Goal: Transaction & Acquisition: Purchase product/service

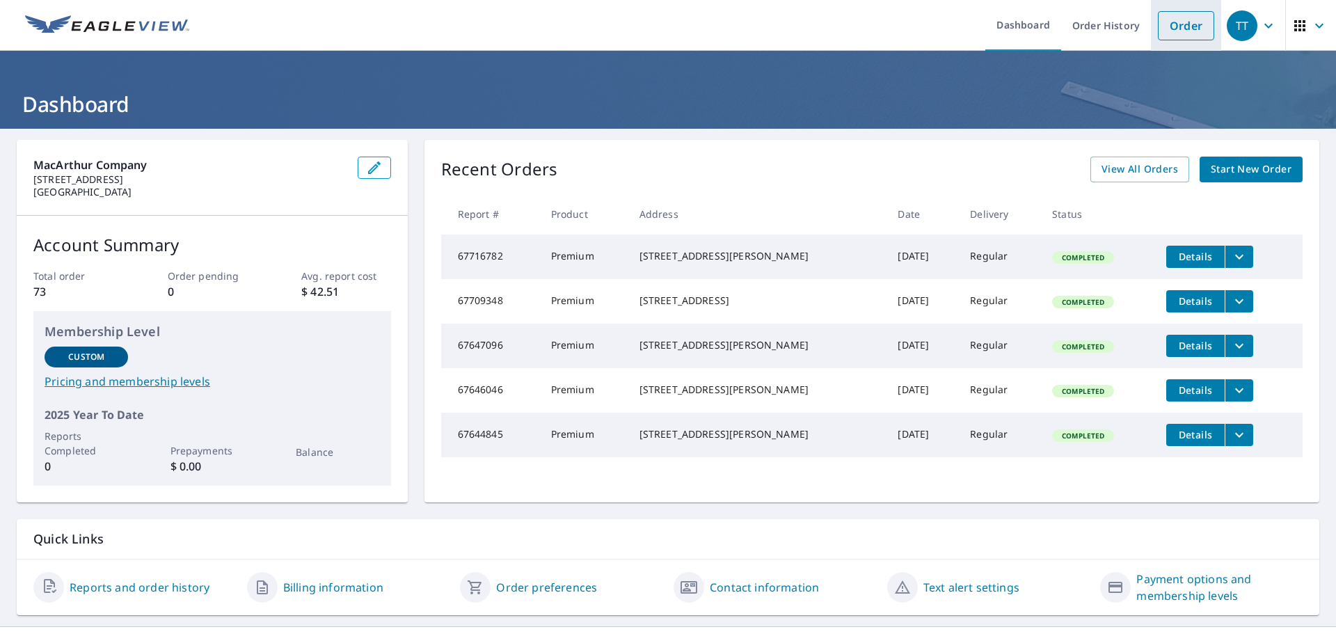
click at [1180, 38] on link "Order" at bounding box center [1186, 25] width 56 height 29
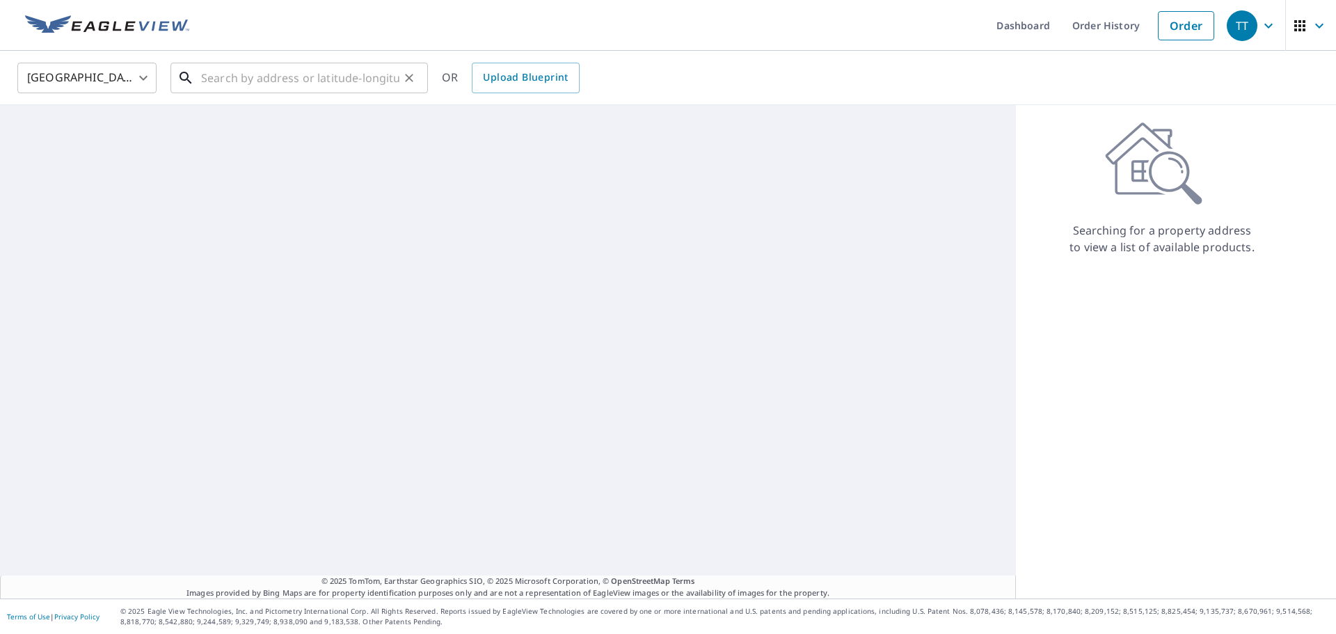
click at [252, 84] on input "text" at bounding box center [300, 77] width 198 height 39
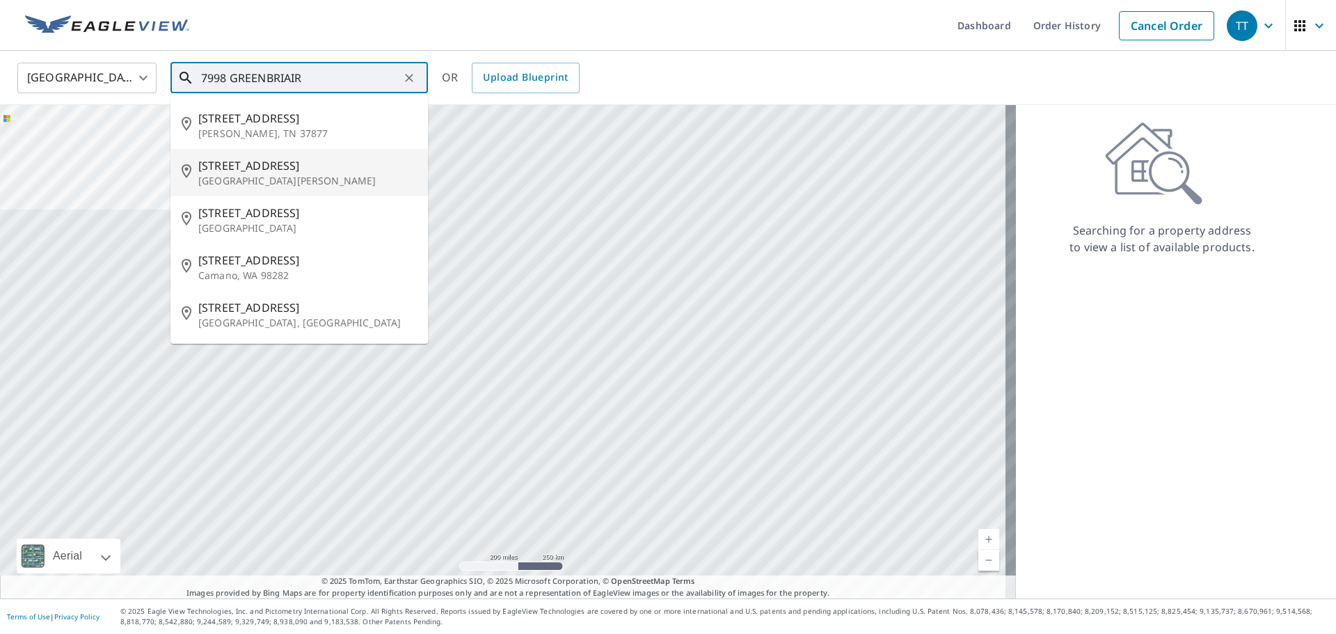
click at [329, 171] on span "[STREET_ADDRESS]" at bounding box center [307, 165] width 219 height 17
type input "[STREET_ADDRESS][PERSON_NAME]"
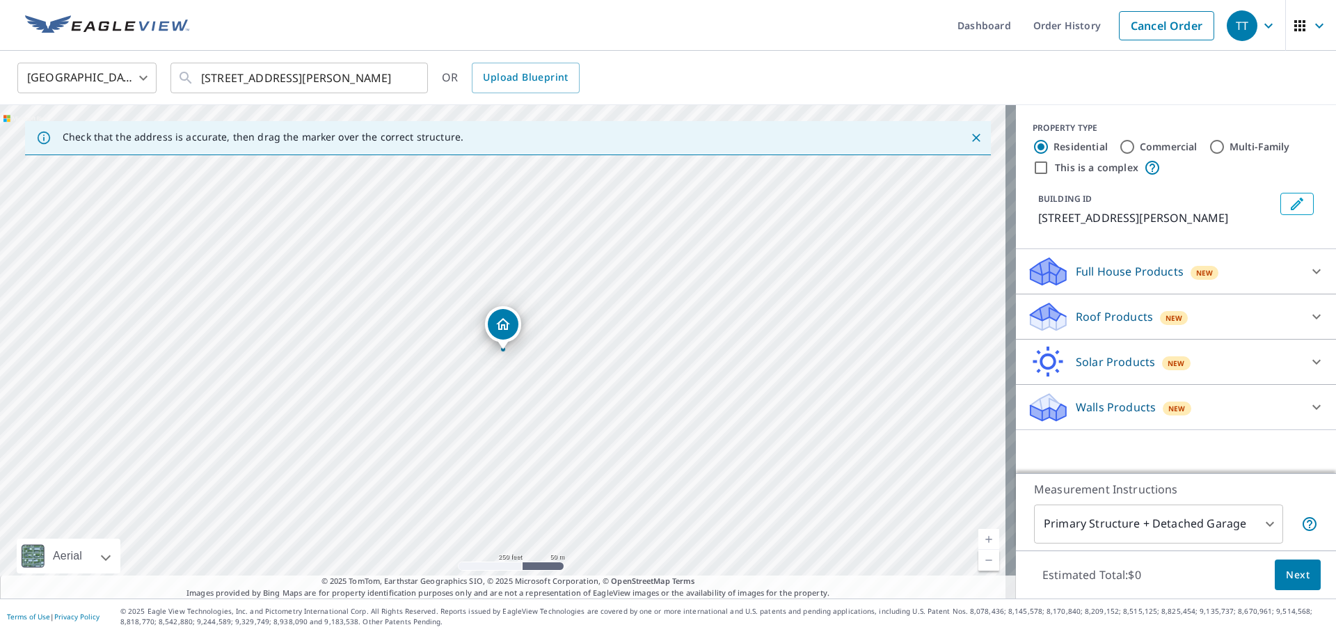
click at [1132, 269] on p "Full House Products" at bounding box center [1130, 271] width 108 height 17
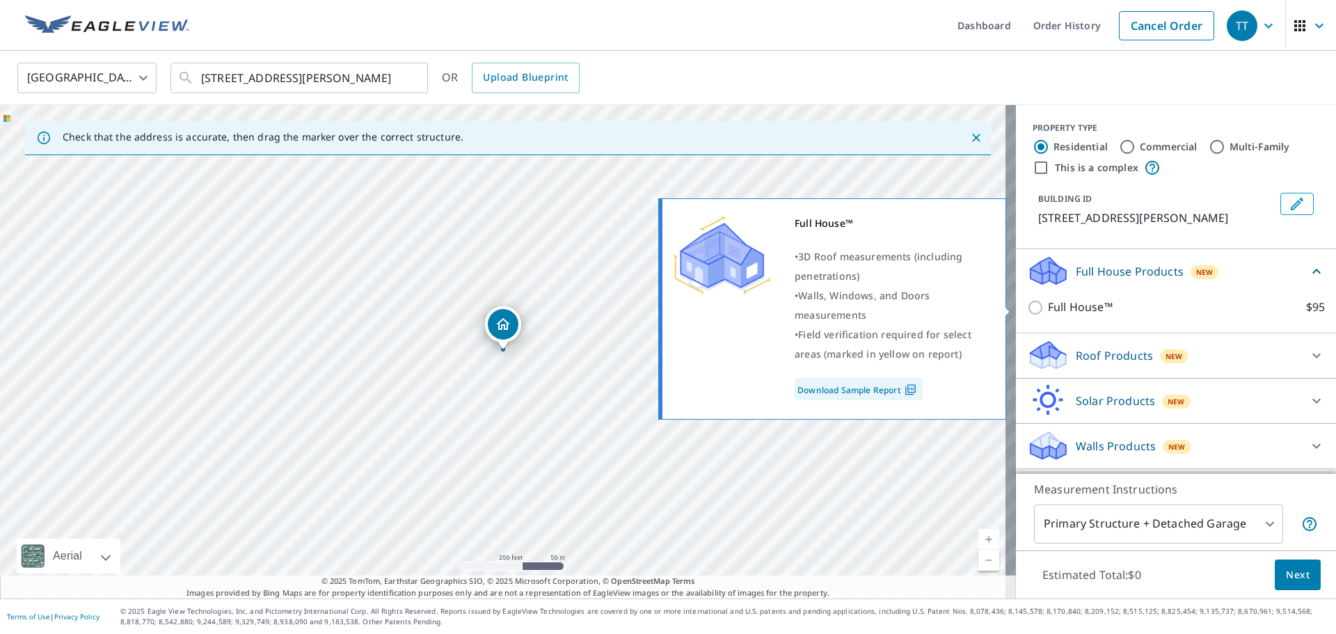
click at [1027, 306] on input "Full House™ $95" at bounding box center [1037, 307] width 21 height 17
checkbox input "true"
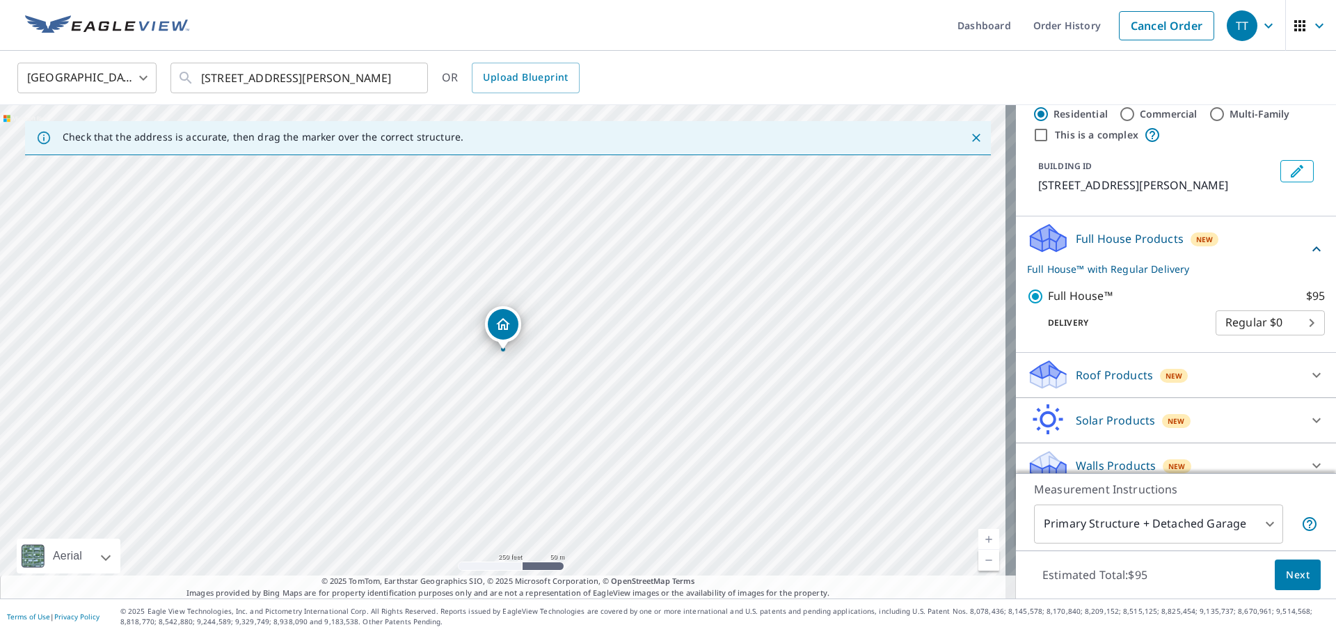
scroll to position [48, 0]
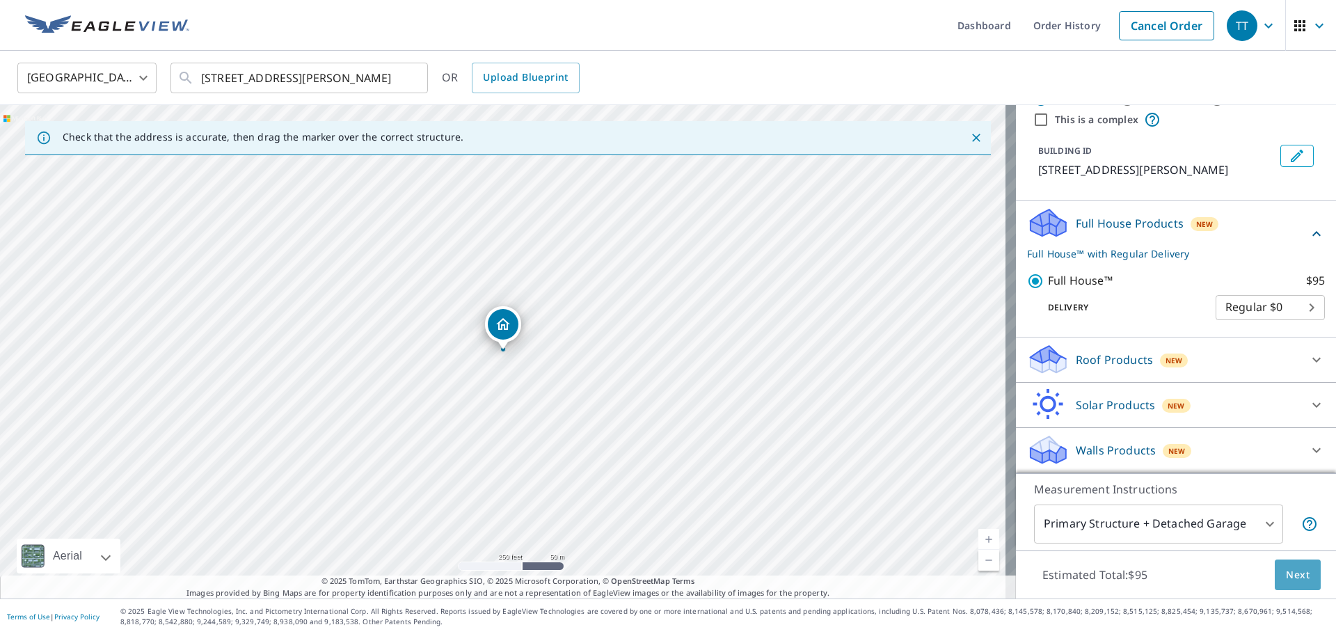
click at [1286, 571] on span "Next" at bounding box center [1298, 575] width 24 height 17
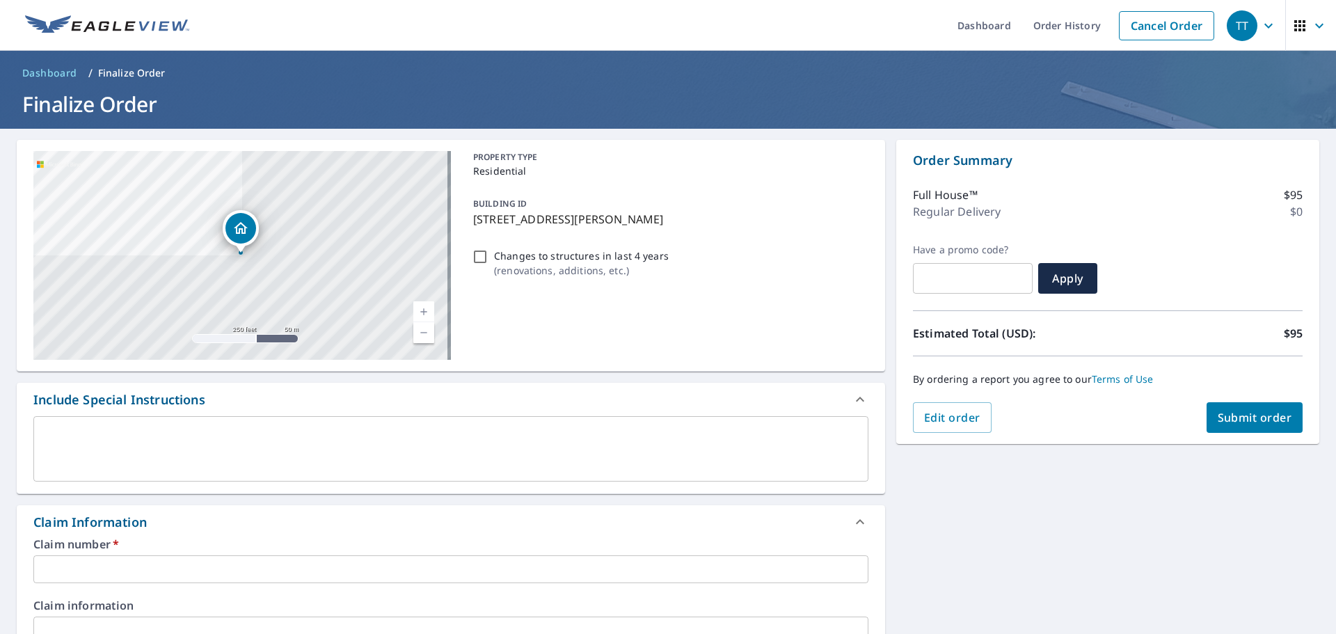
click at [113, 575] on input "text" at bounding box center [450, 569] width 835 height 28
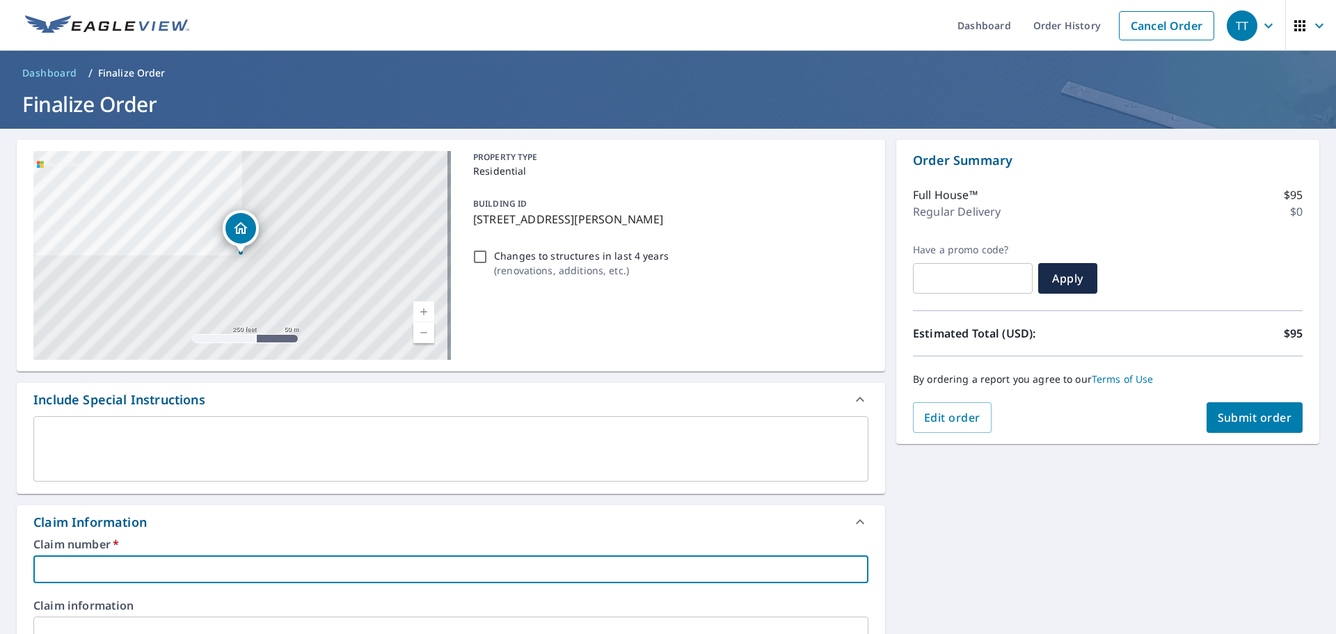
type input "A"
checkbox input "true"
type input "As"
checkbox input "true"
type input "Ass"
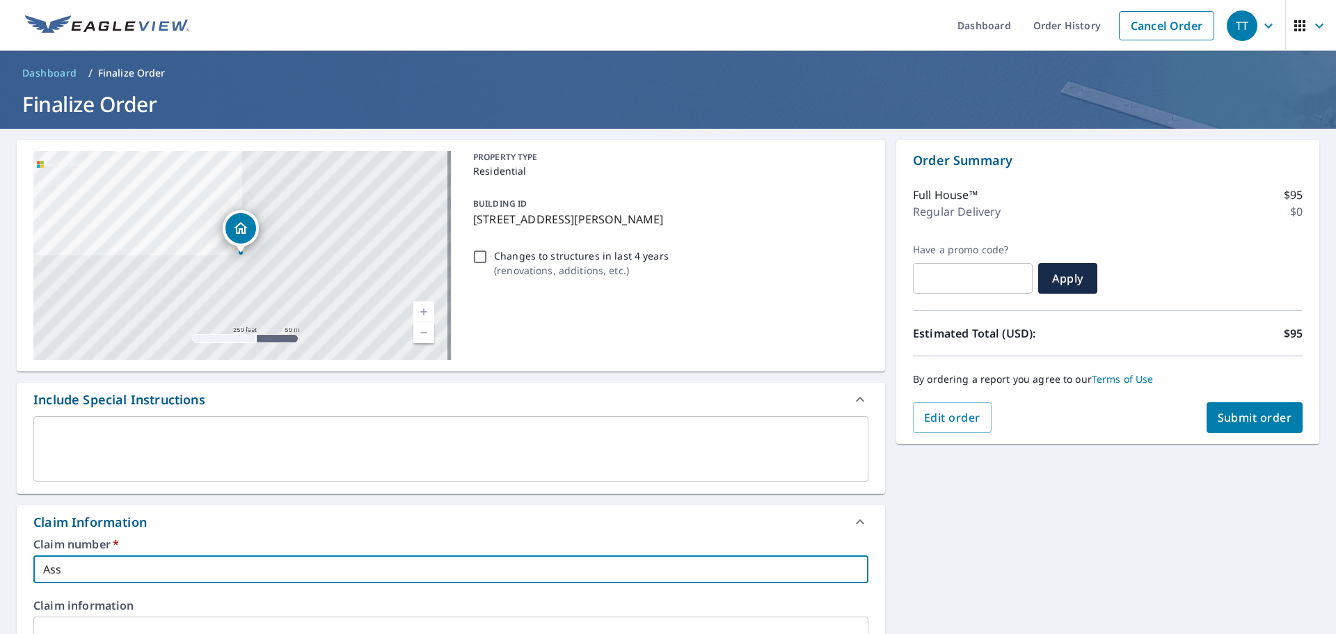
checkbox input "true"
type input "Asso"
checkbox input "true"
type input "Assoc"
checkbox input "true"
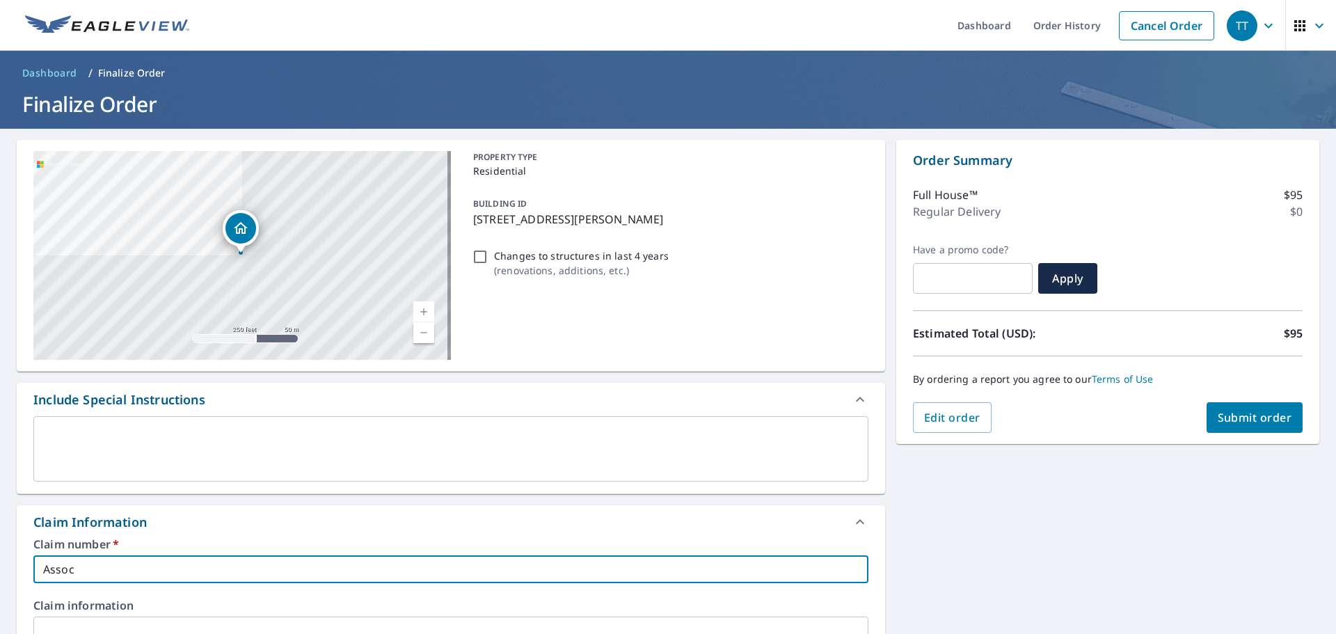
type input "Associ"
checkbox input "true"
type input "Associa"
checkbox input "true"
type input "Associat"
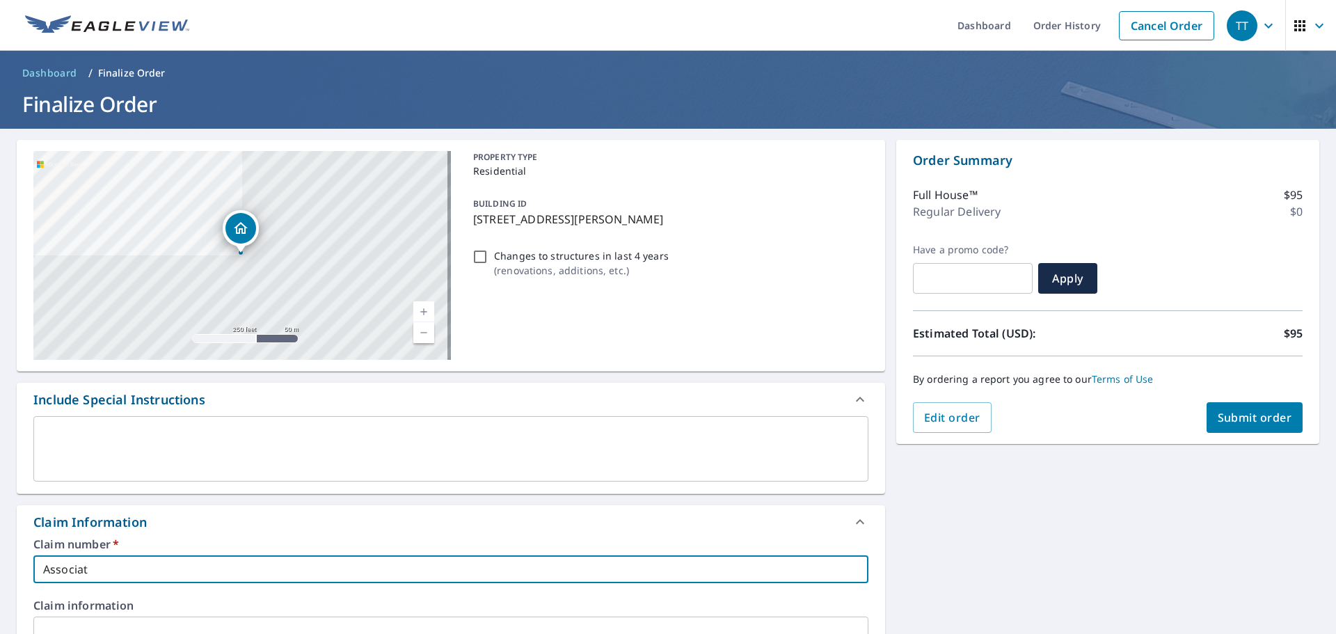
checkbox input "true"
type input "Associate"
checkbox input "true"
type input "Associated"
checkbox input "true"
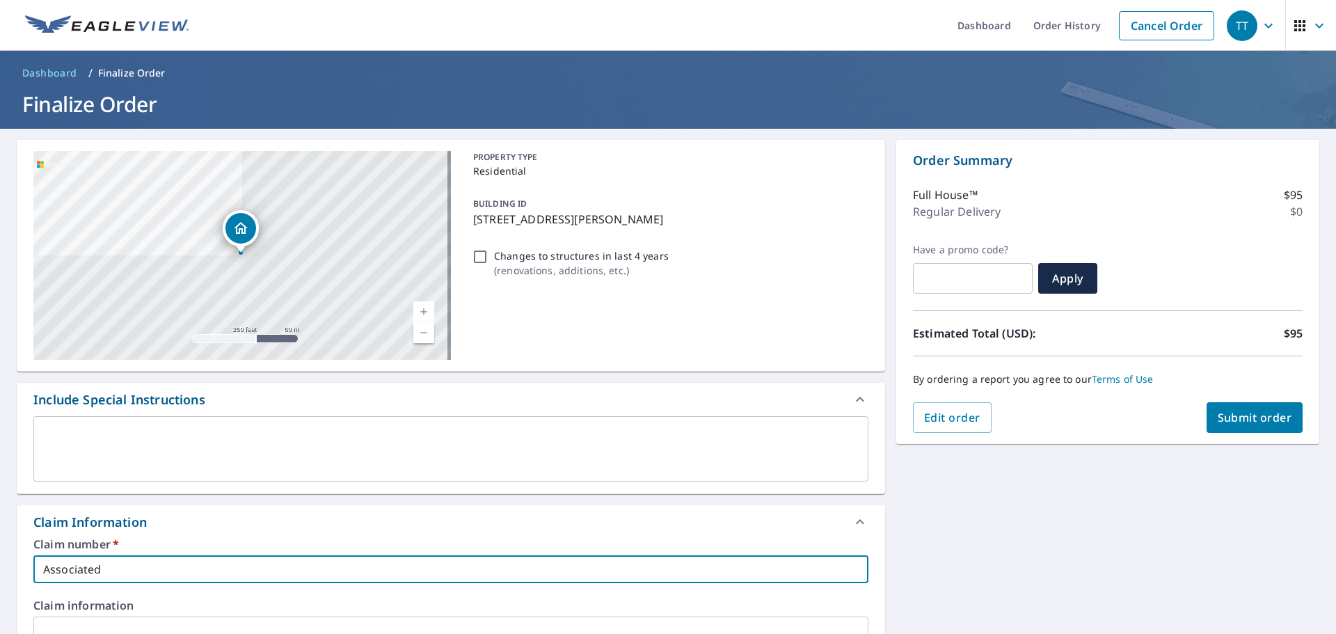
type input "Associated"
checkbox input "true"
type input "Associated E"
checkbox input "true"
type input "Associated Ex"
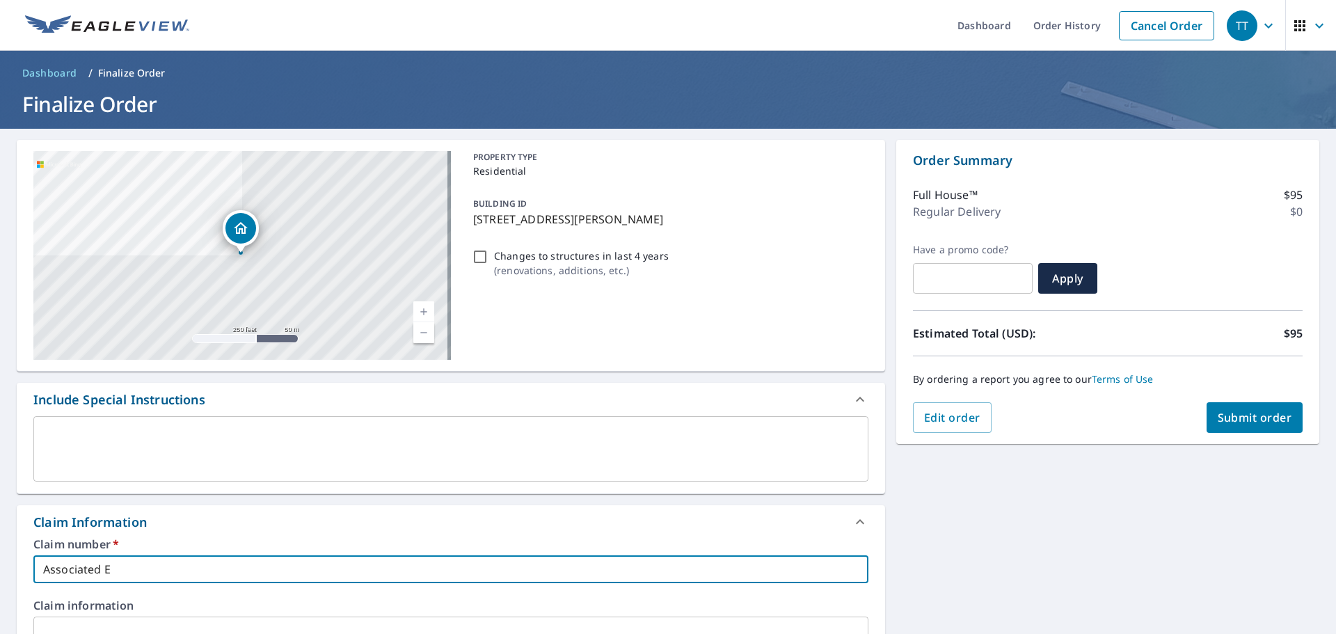
checkbox input "true"
type input "Associated Ext"
checkbox input "true"
type input "Associated Exte"
checkbox input "true"
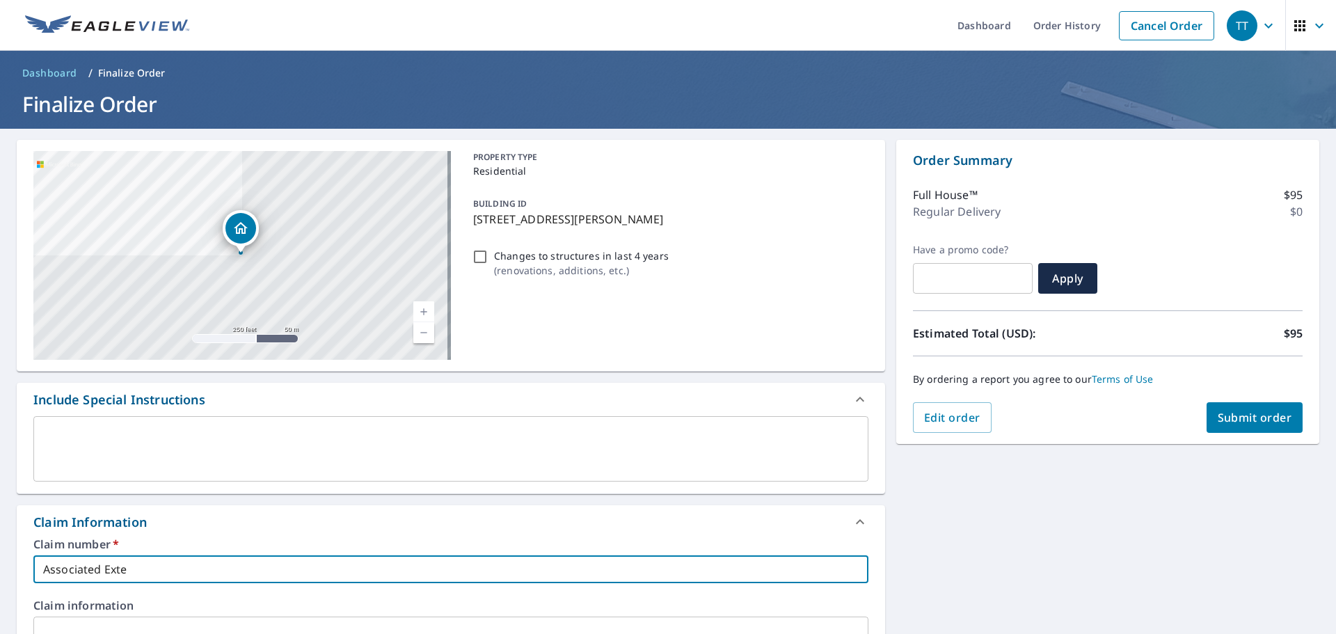
type input "Associated Exter"
checkbox input "true"
type input "Associated Exteri"
checkbox input "true"
type input "Associated Exterio"
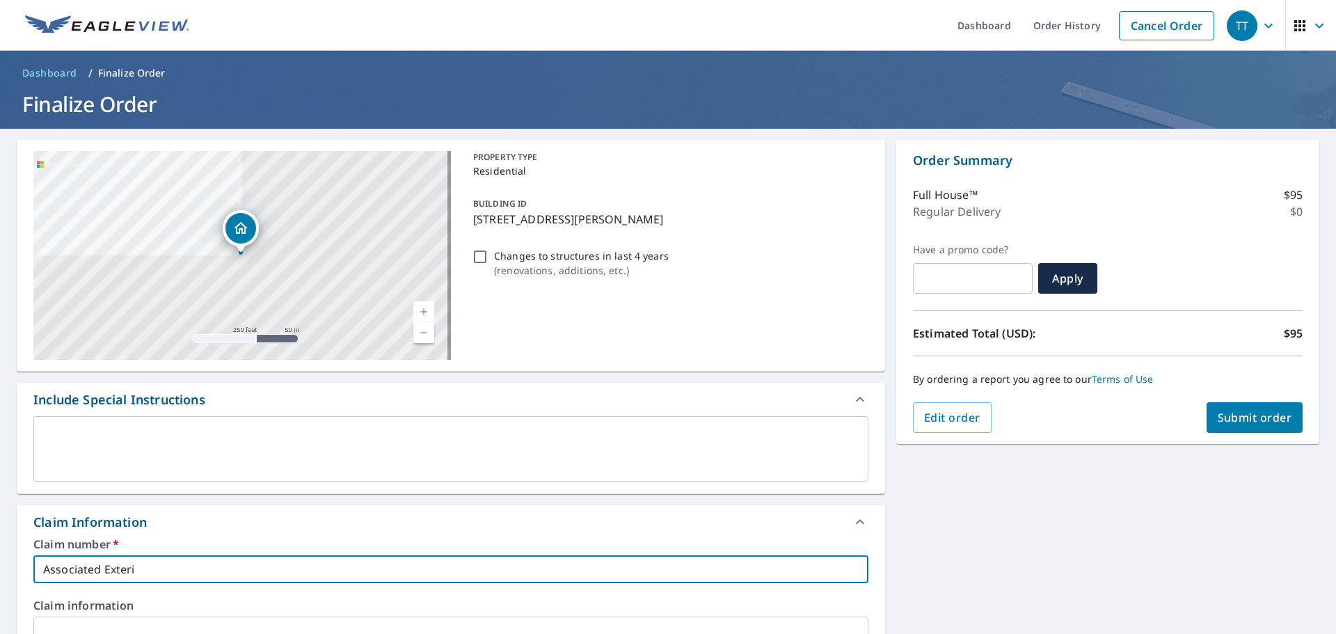
checkbox input "true"
type input "Associated Exterior"
checkbox input "true"
type input "Associated Exteriors"
checkbox input "true"
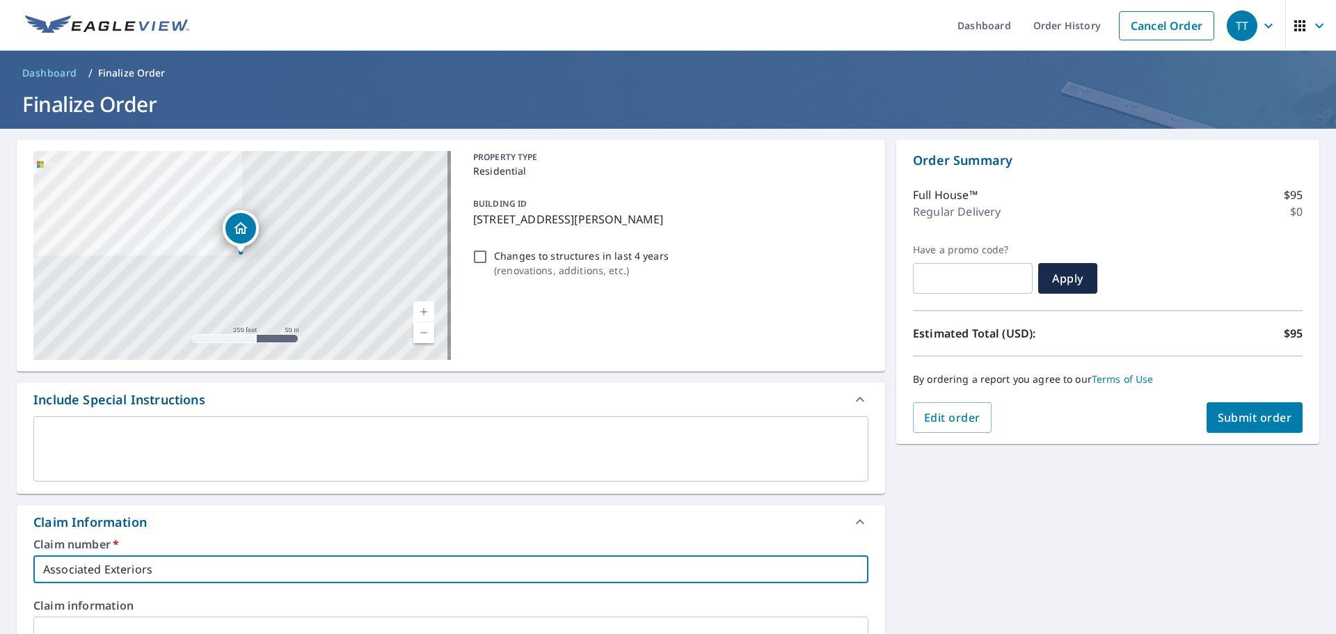
type input "Associated Exteriors"
checkbox input "true"
type input "Associated Exteriors 7"
checkbox input "true"
type input "Associated Exteriors 79"
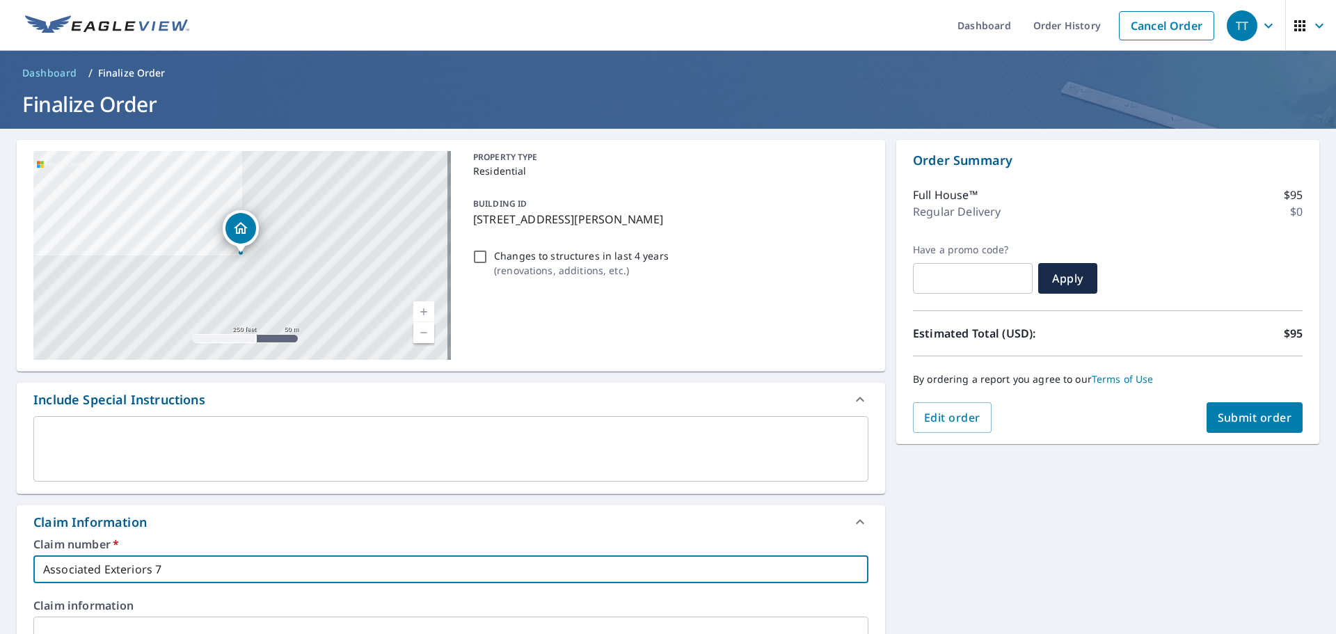
checkbox input "true"
type input "Associated Exteriors 799"
checkbox input "true"
type input "Associated Exteriors 7998"
checkbox input "true"
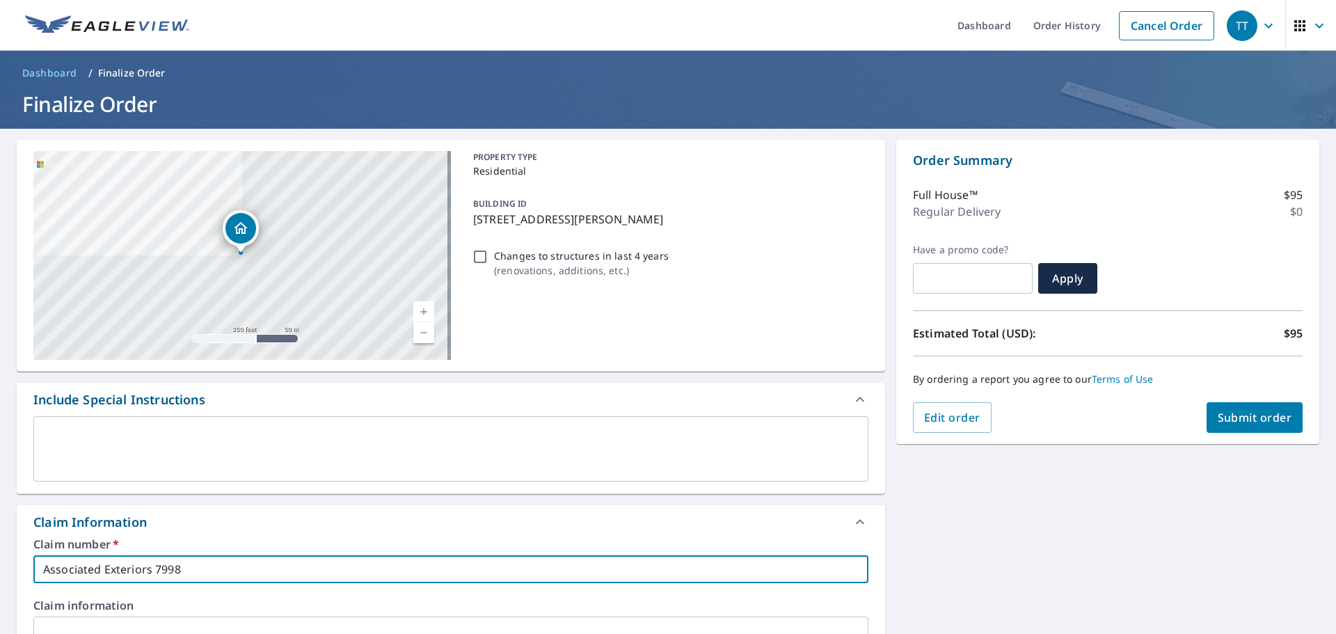
type input "Associated Exteriors 7998"
checkbox input "true"
type input "Associated Exteriors 7998 G"
checkbox input "true"
type input "Associated Exteriors 7998 Gr"
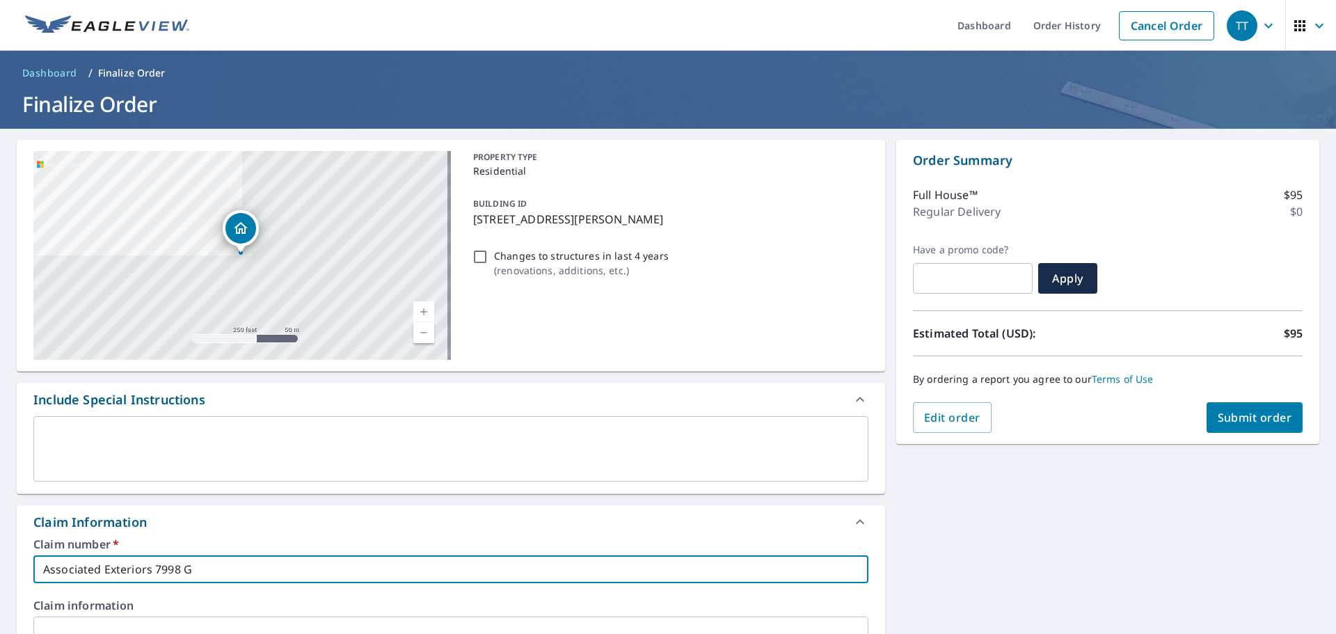
checkbox input "true"
type input "Associated Exteriors 7998 Gre"
checkbox input "true"
type input "Associated Exteriors 7998 Gree"
checkbox input "true"
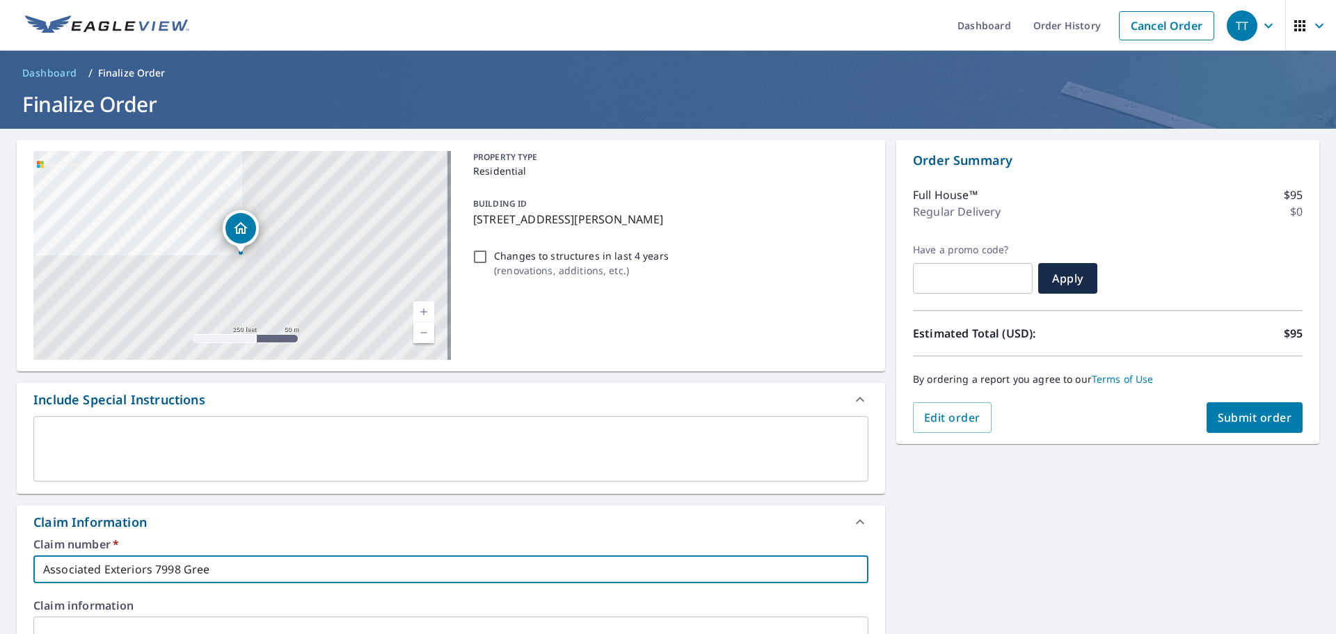
type input "Associated Exteriors 7998 Green"
checkbox input "true"
type input "Associated Exteriors 7998 Greenb"
checkbox input "true"
type input "Associated Exteriors 7998 Greenbr"
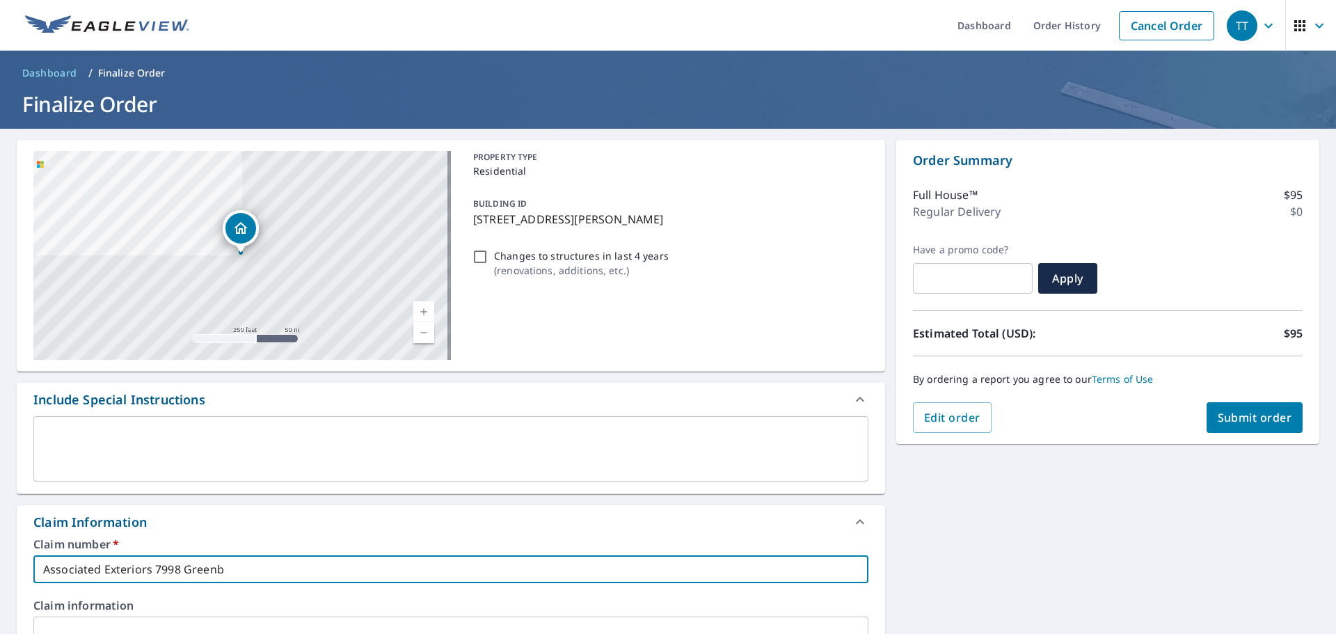
checkbox input "true"
type input "Associated Exteriors 7998 Greenbri"
checkbox input "true"
type input "Associated Exteriors 7998 Greenbria"
checkbox input "true"
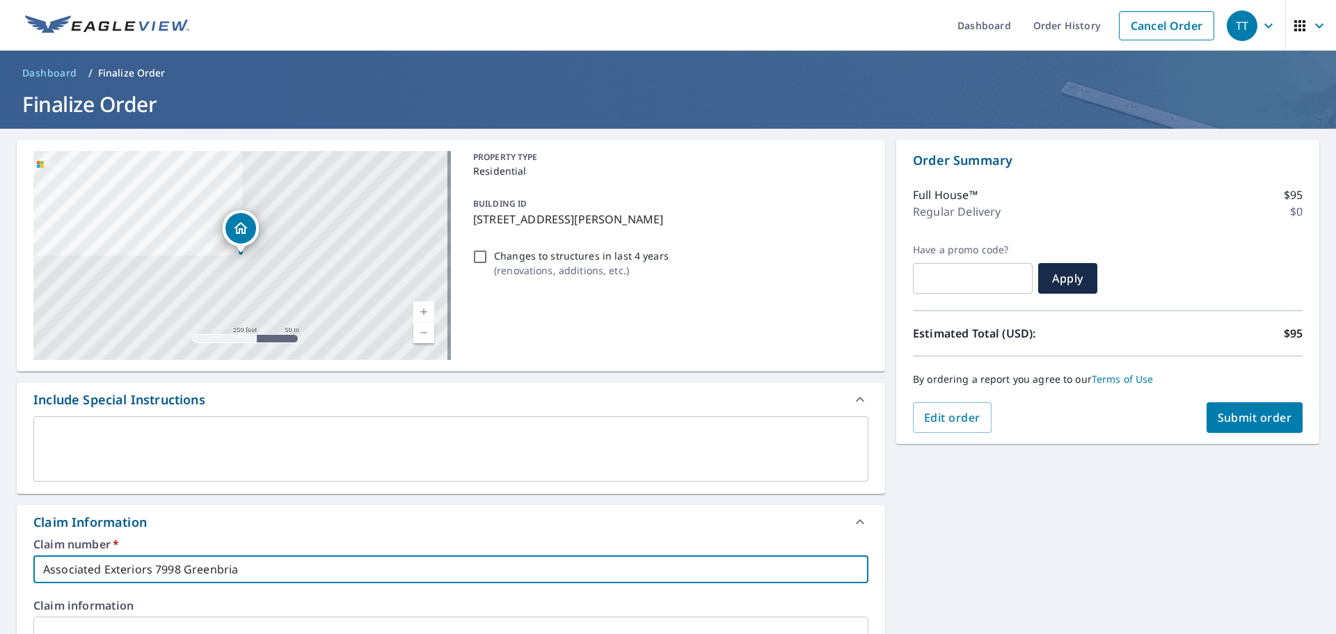
type input "Associated Exteriors 7998 Greenbriar"
checkbox input "true"
type input "Associated Exteriors 7998 Greenbriar"
checkbox input "true"
type input "Associated Exteriors 7998 Greenbriar L"
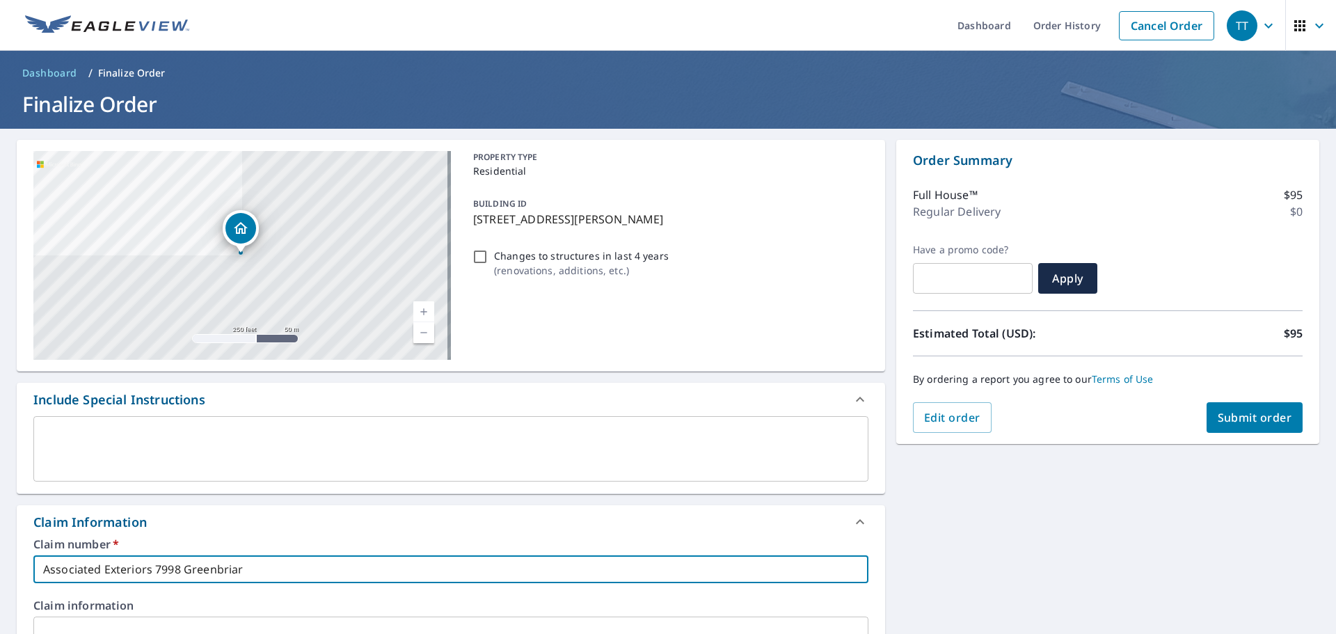
checkbox input "true"
type input "Associated Exteriors [STREET_ADDRESS]"
checkbox input "true"
click at [115, 572] on input "Associated Exteriors [STREET_ADDRESS]" at bounding box center [450, 569] width 835 height 28
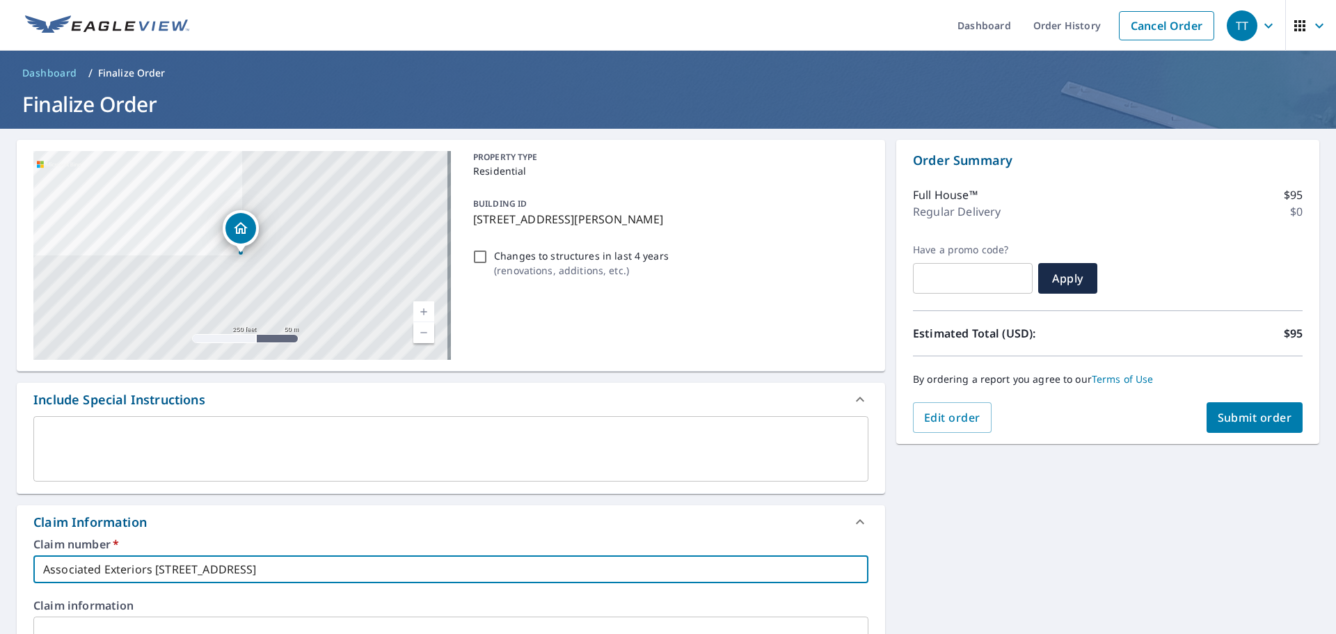
click at [115, 572] on input "Associated Exteriors [STREET_ADDRESS]" at bounding box center [450, 569] width 835 height 28
click at [347, 562] on input "Associated Exteriors [STREET_ADDRESS]" at bounding box center [450, 569] width 835 height 28
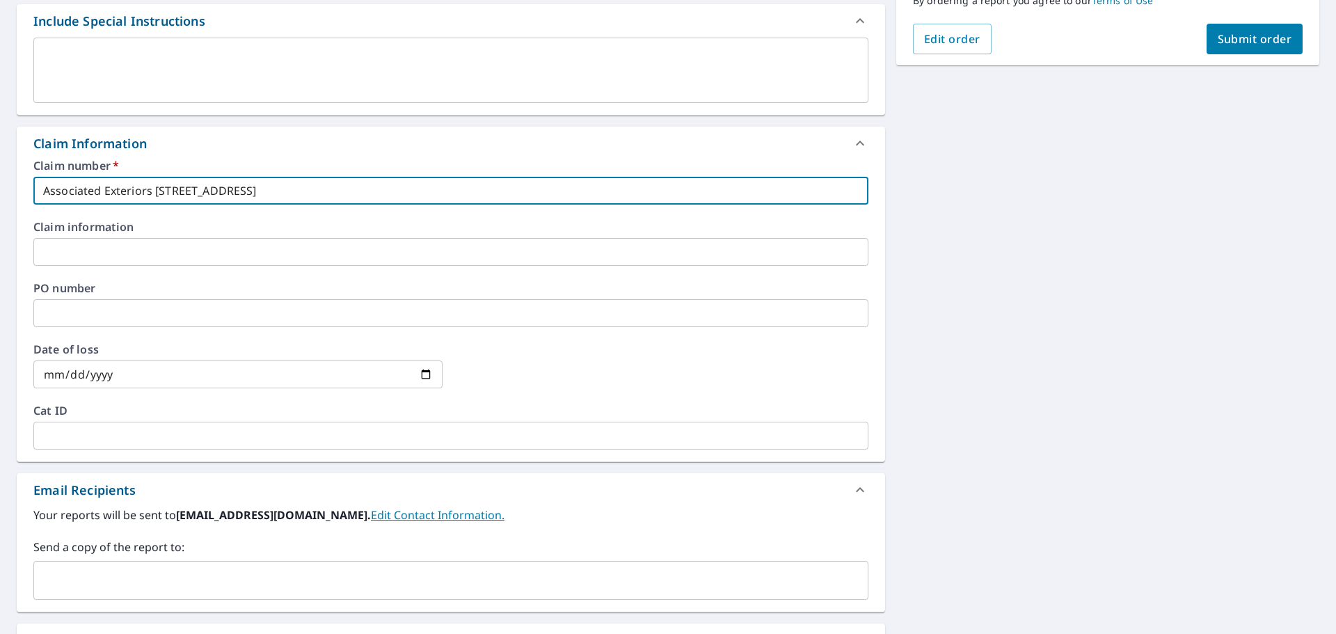
scroll to position [464, 0]
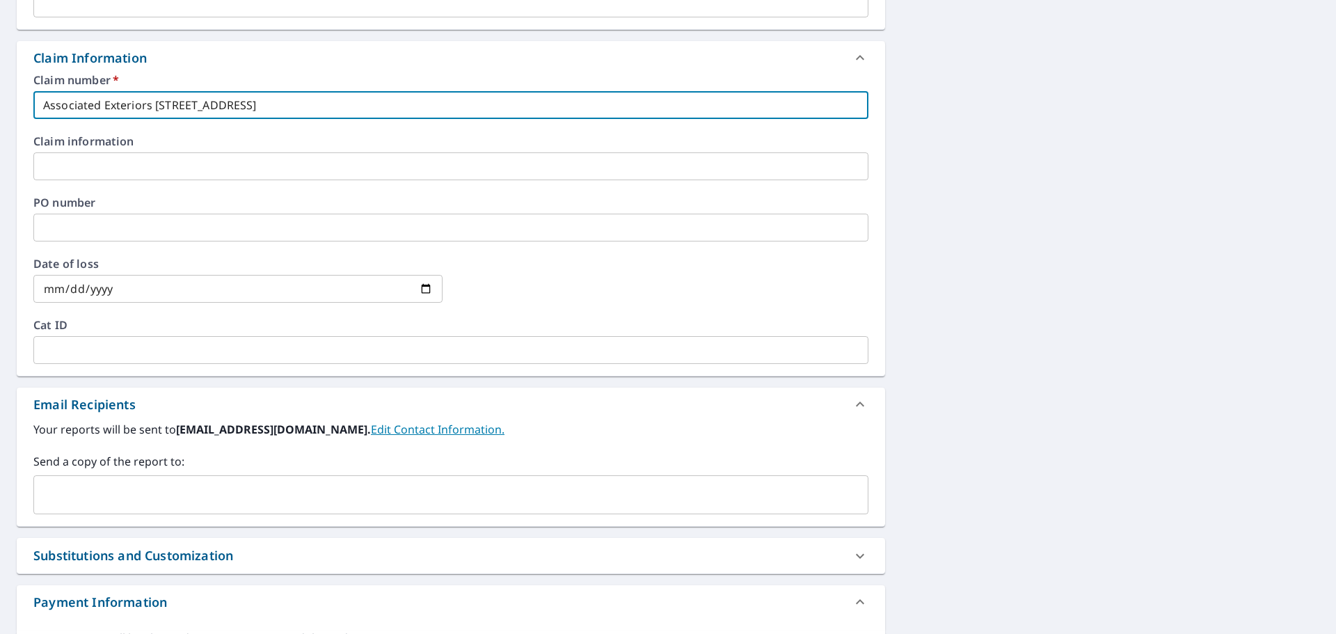
type input "Associated Exteriors [STREET_ADDRESS]"
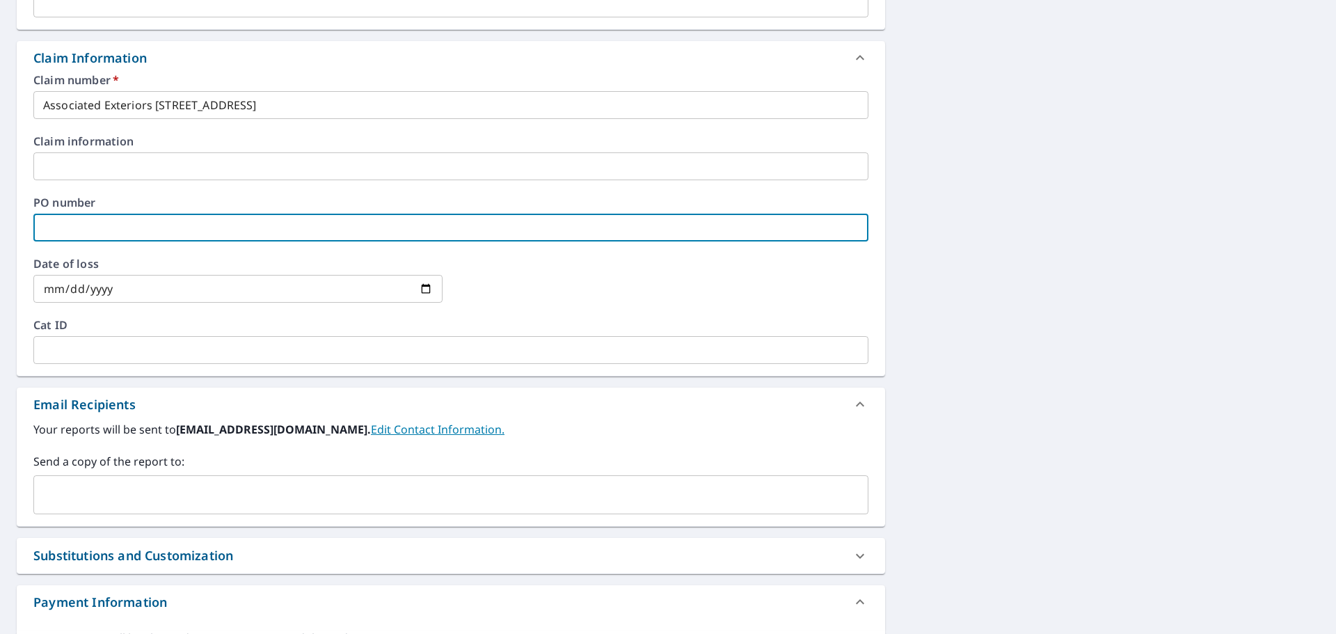
paste input "Associated Exteriors [STREET_ADDRESS]"
type input "Associated Exteriors [STREET_ADDRESS]"
checkbox input "true"
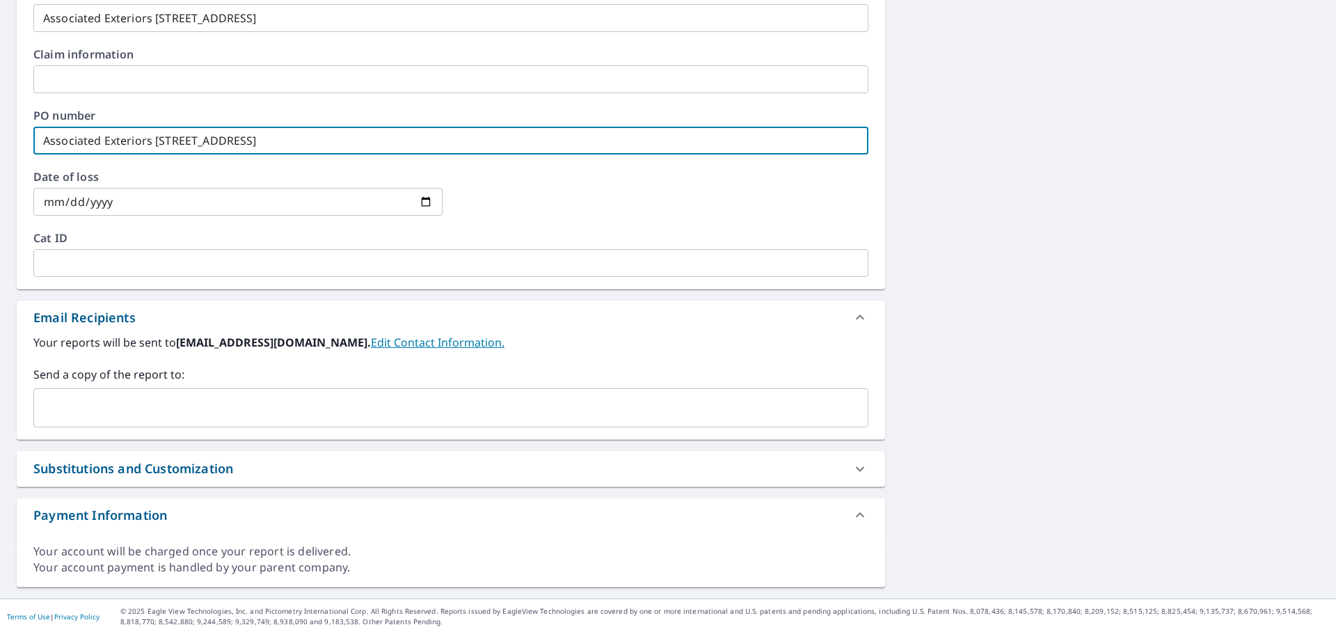
type input "Associated Exteriors [STREET_ADDRESS]"
click at [125, 408] on input "text" at bounding box center [441, 408] width 802 height 26
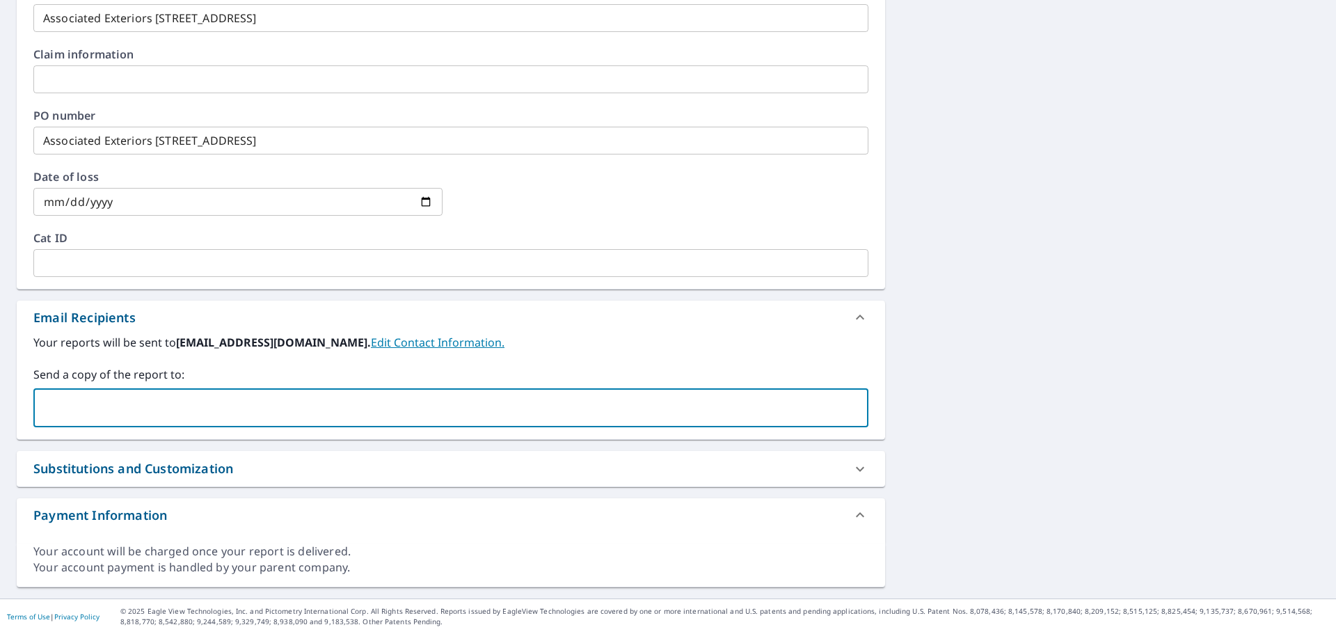
type input "[EMAIL_ADDRESS][DOMAIN_NAME]"
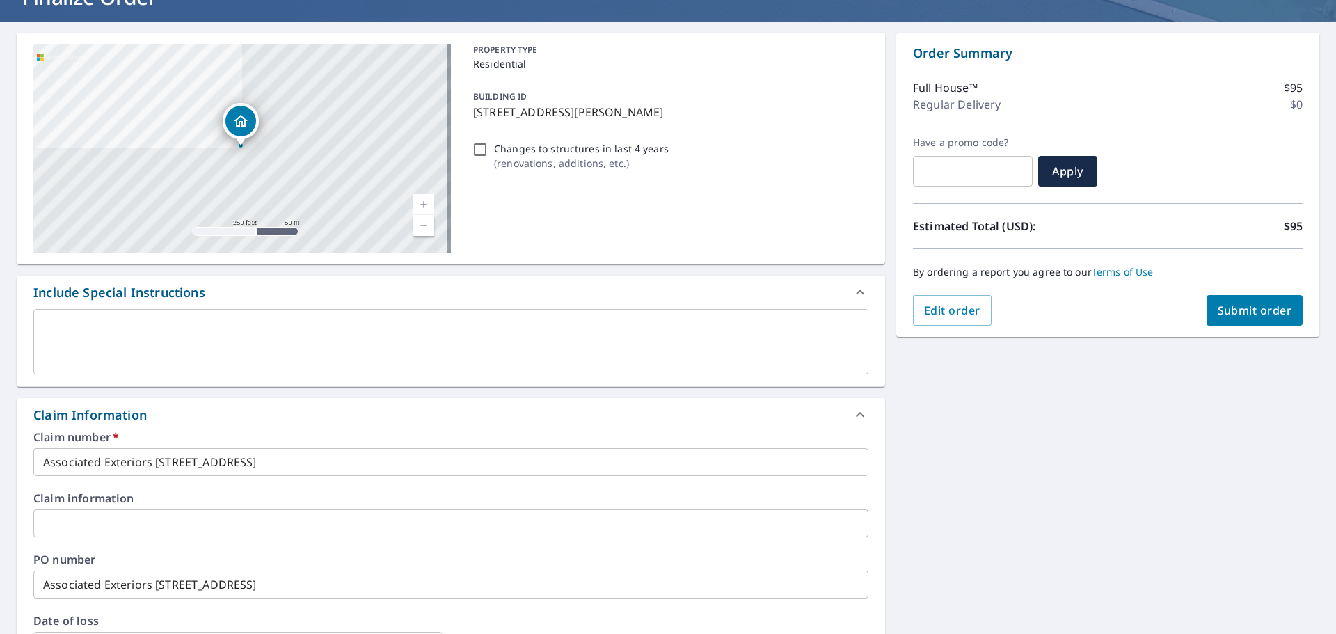
scroll to position [0, 0]
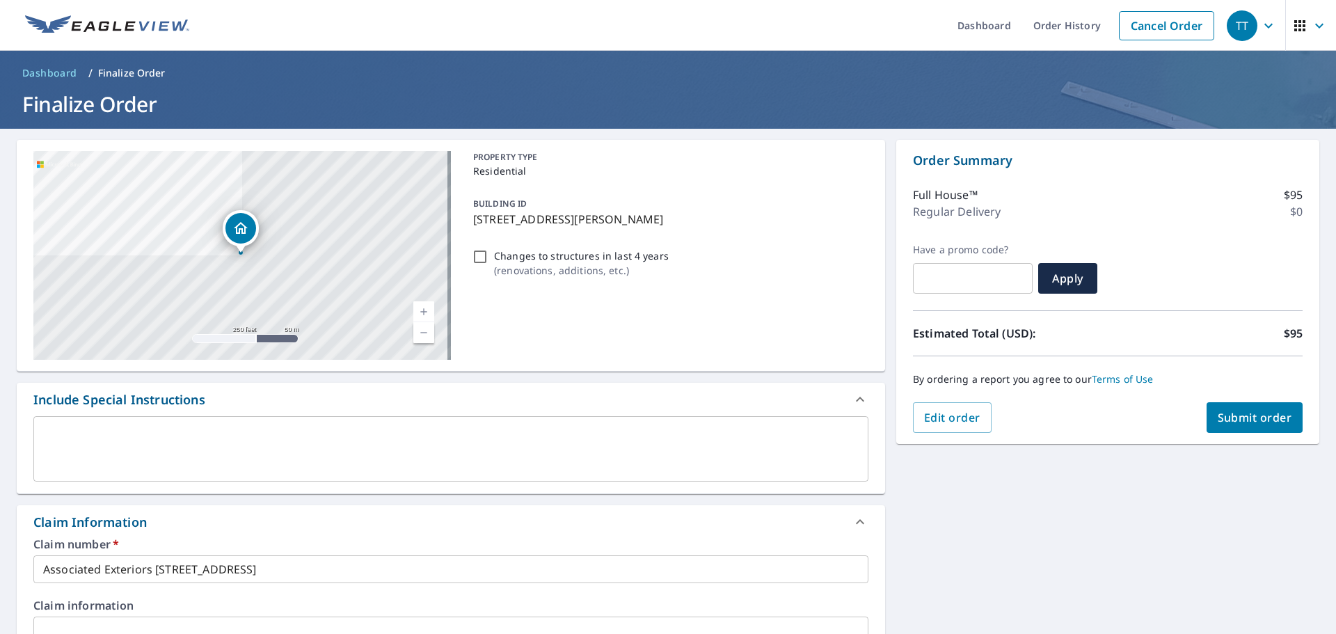
click at [1210, 408] on button "Submit order" at bounding box center [1255, 417] width 97 height 31
checkbox input "true"
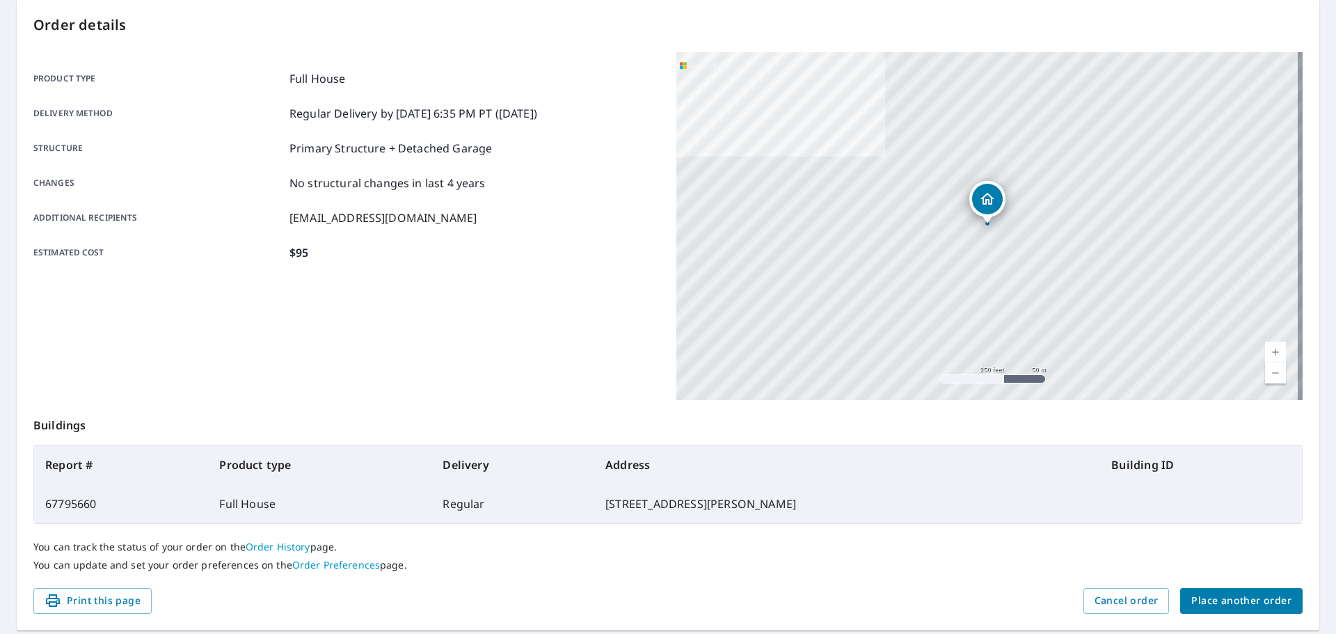
scroll to position [185, 0]
